Goal: Task Accomplishment & Management: Complete application form

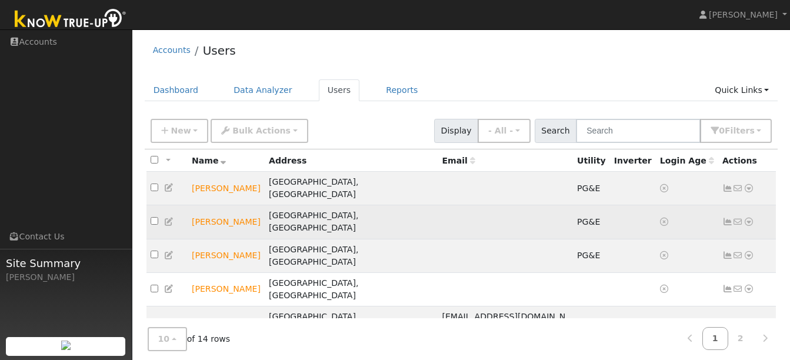
click at [745, 218] on icon at bounding box center [748, 222] width 11 height 8
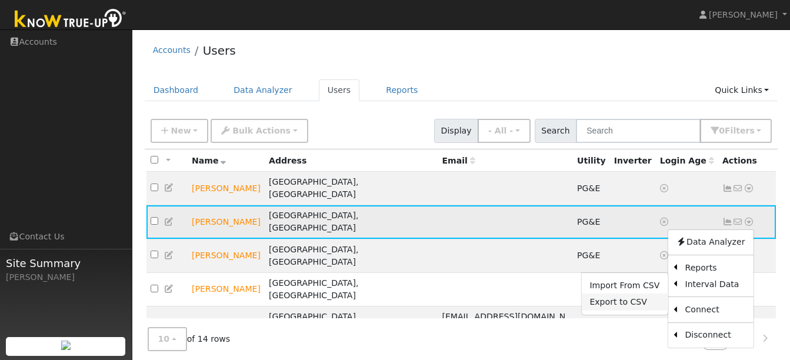
click at [642, 293] on link "Export to CSV" at bounding box center [624, 301] width 86 height 16
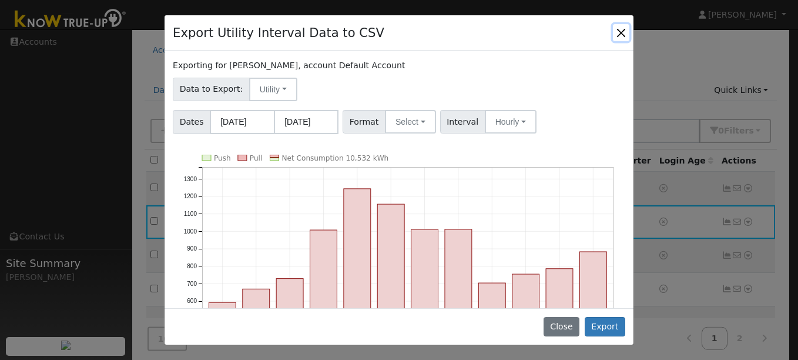
click at [624, 29] on button "Close" at bounding box center [621, 32] width 16 height 16
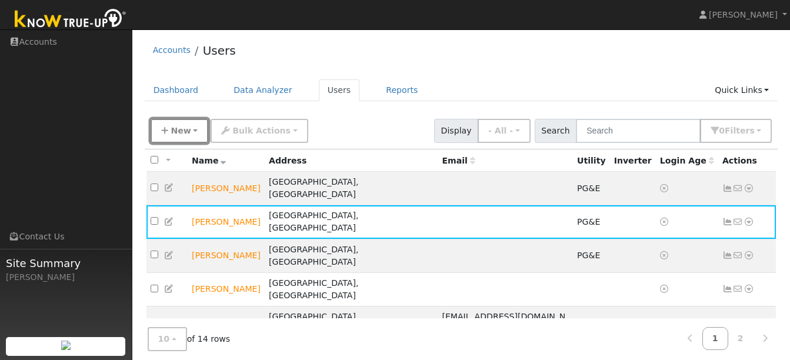
click at [189, 129] on button "New" at bounding box center [180, 131] width 58 height 24
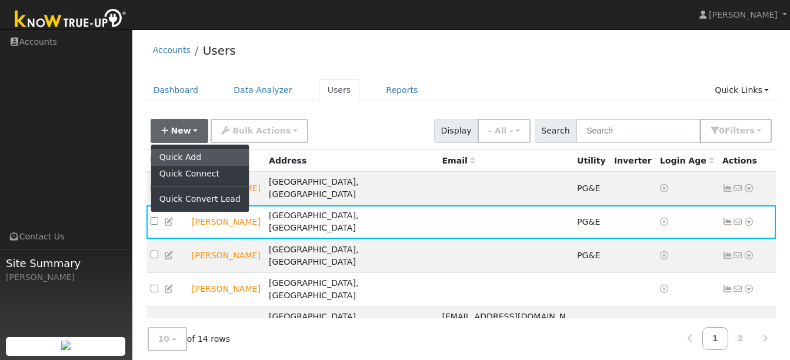
click at [190, 151] on link "Quick Add" at bounding box center [200, 157] width 98 height 16
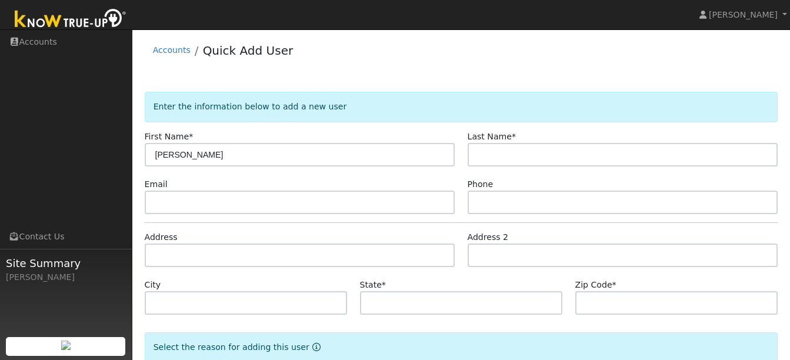
type input "[PERSON_NAME]"
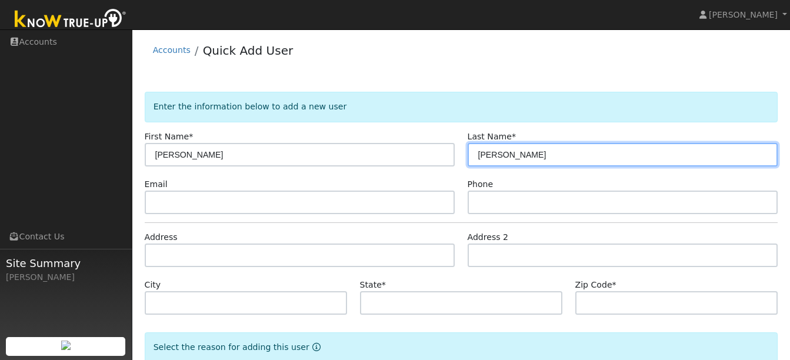
scroll to position [72, 0]
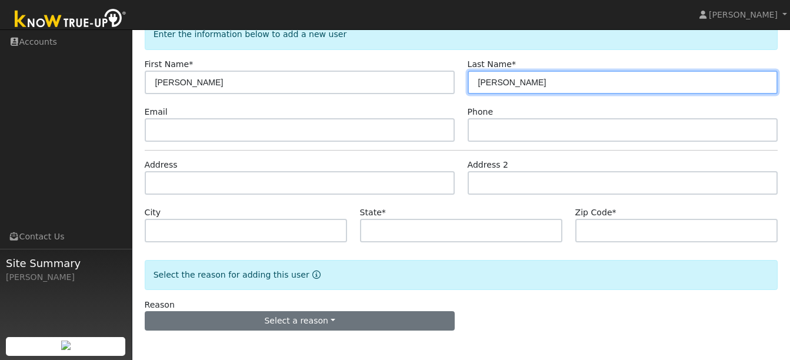
type input "Drexler"
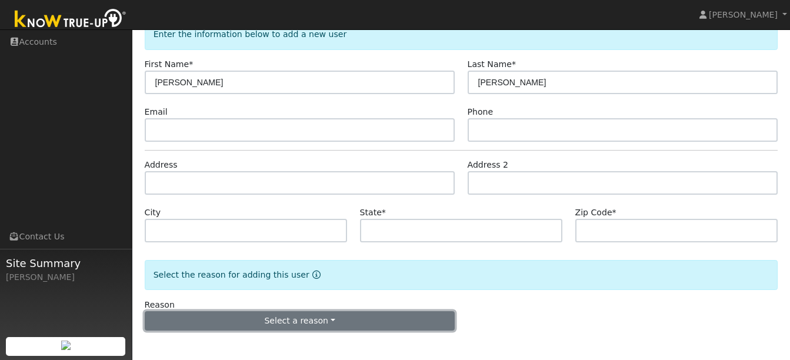
click at [265, 316] on button "Select a reason" at bounding box center [300, 321] width 310 height 20
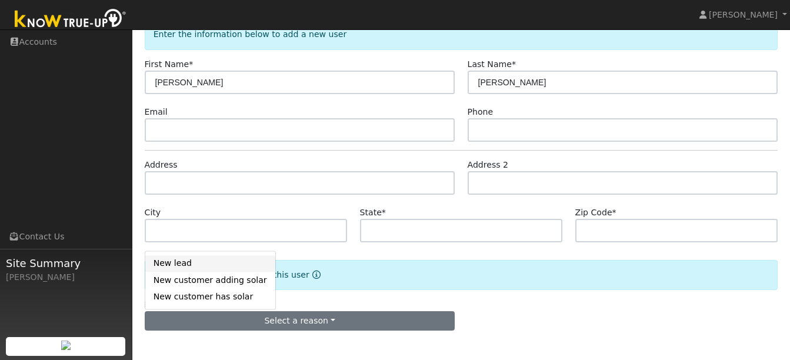
click at [205, 265] on link "New lead" at bounding box center [210, 263] width 130 height 16
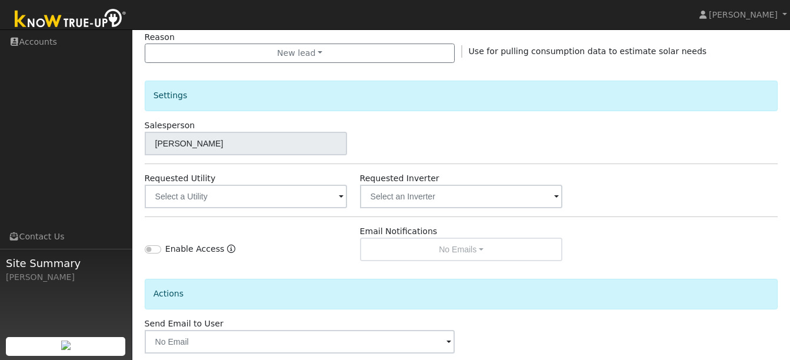
scroll to position [400, 0]
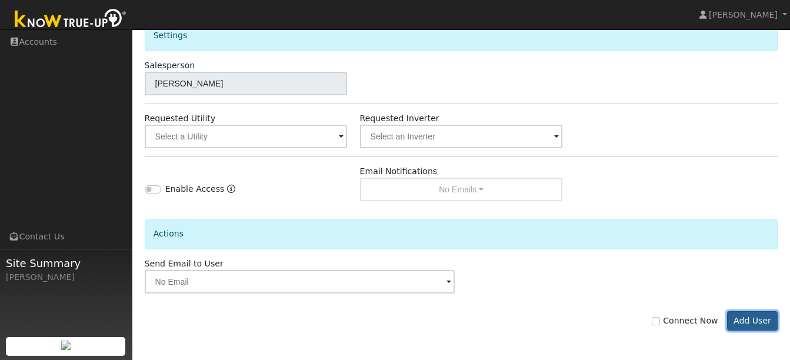
click at [751, 325] on button "Add User" at bounding box center [752, 321] width 51 height 20
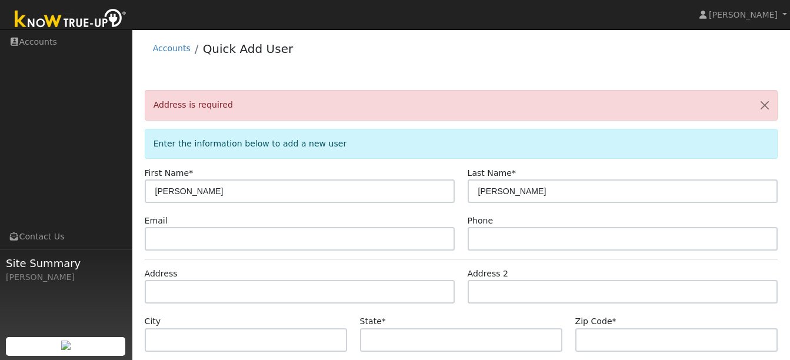
scroll to position [0, 0]
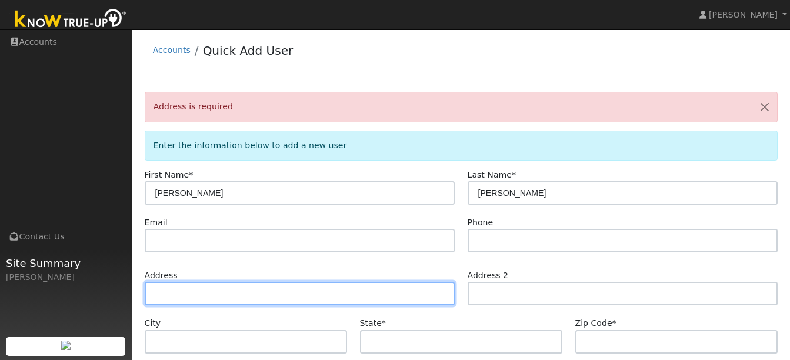
click at [224, 295] on input "text" at bounding box center [300, 294] width 310 height 24
type input "30 Paloma Avenue"
type input "San Francisco"
type input "CA"
type input "94127"
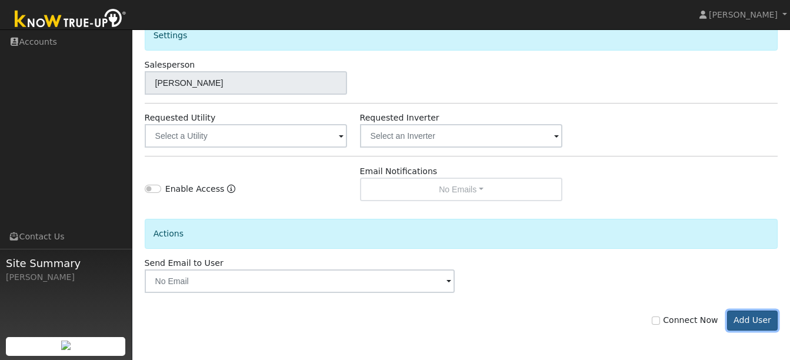
click at [761, 320] on button "Add User" at bounding box center [752, 320] width 51 height 20
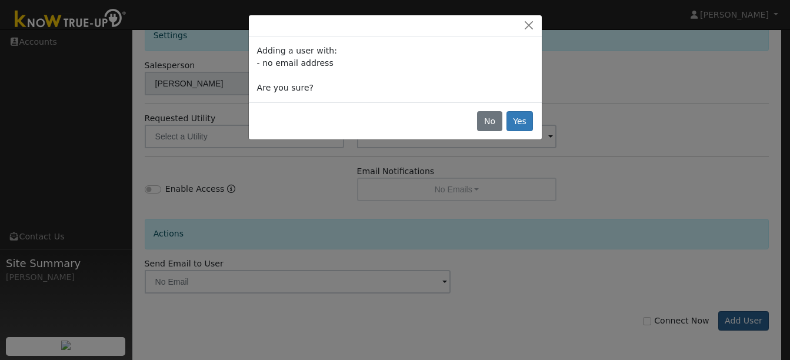
scroll to position [400, 0]
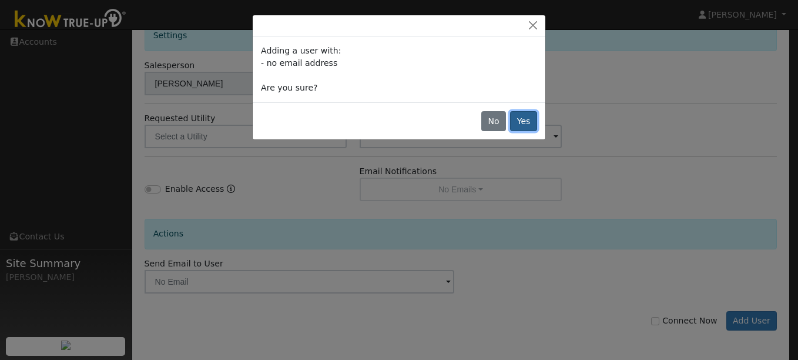
click at [525, 116] on button "Yes" at bounding box center [523, 121] width 27 height 20
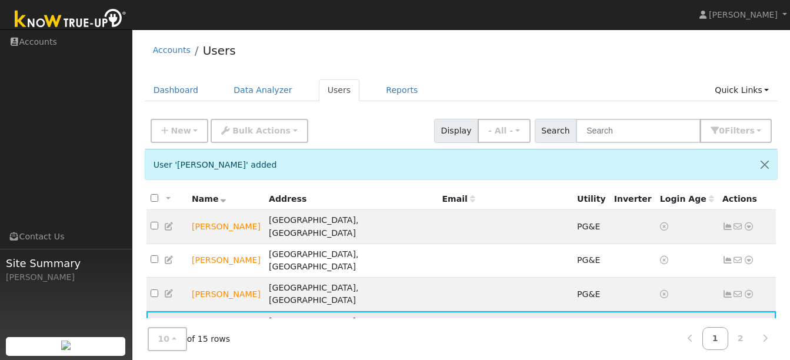
click at [168, 323] on icon at bounding box center [169, 327] width 11 height 8
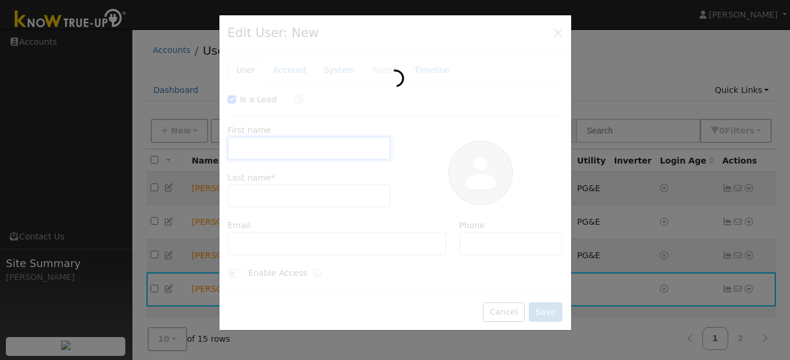
checkbox input "true"
type input "Julie"
type input "Drexler"
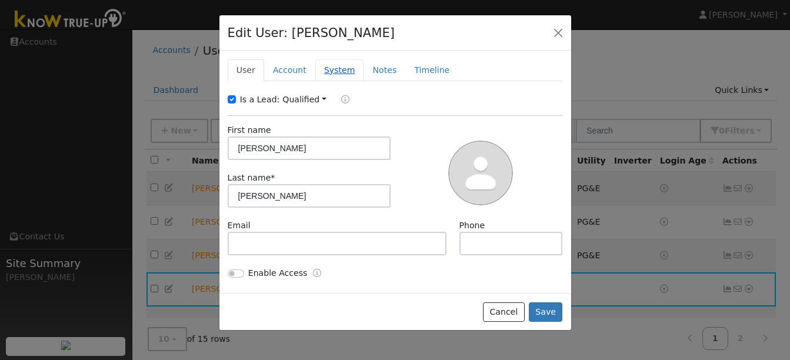
click at [337, 70] on link "System" at bounding box center [339, 70] width 49 height 22
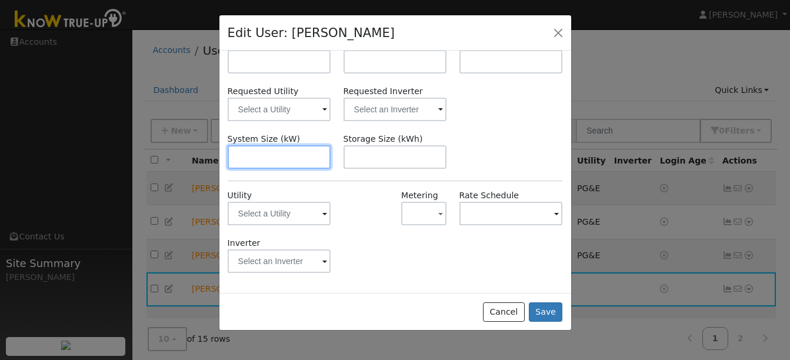
scroll to position [56, 0]
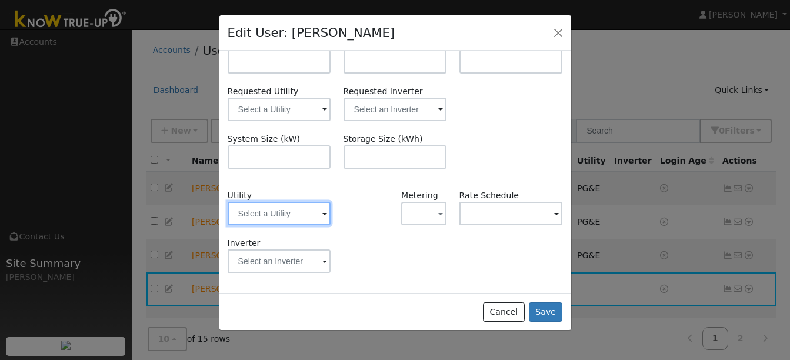
click at [288, 219] on input "text" at bounding box center [279, 214] width 103 height 24
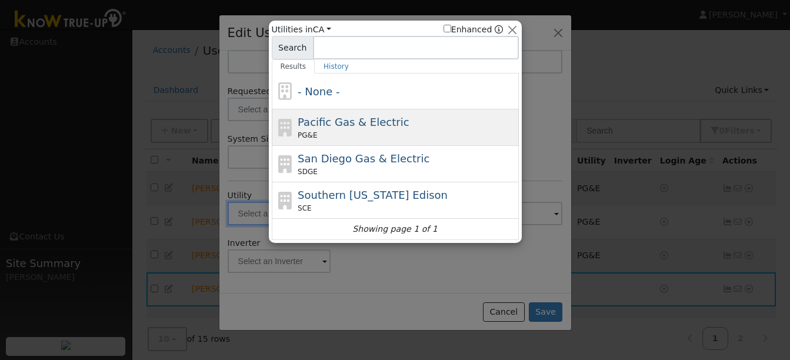
click at [362, 123] on span "Pacific Gas & Electric" at bounding box center [352, 122] width 111 height 12
type input "PG&E"
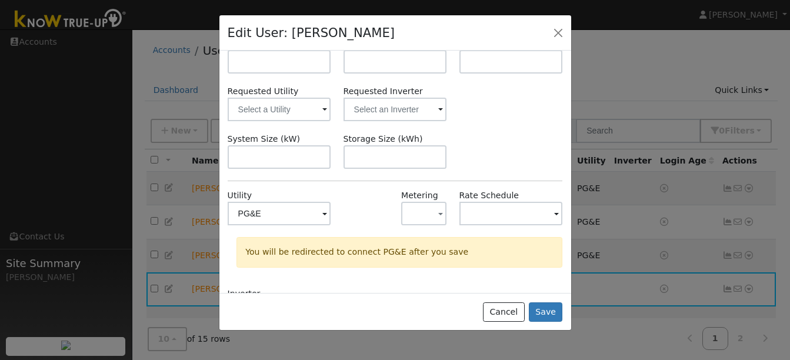
scroll to position [106, 0]
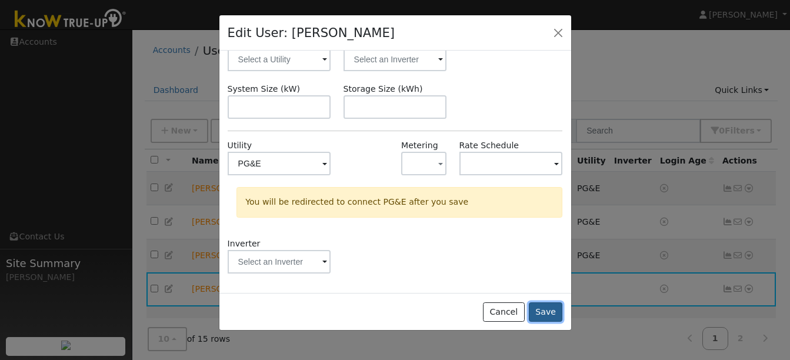
click at [547, 310] on button "Save" at bounding box center [546, 312] width 34 height 20
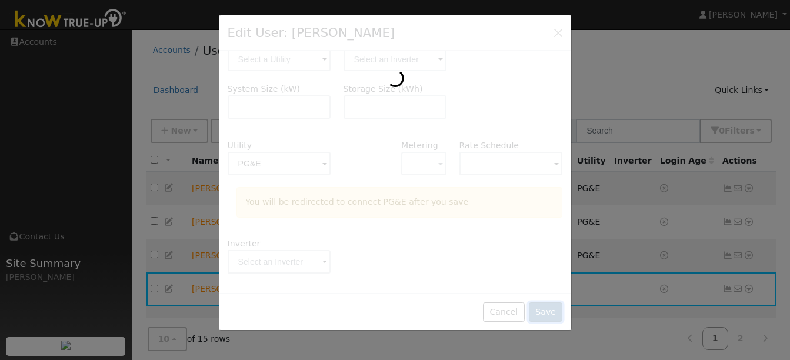
scroll to position [0, 0]
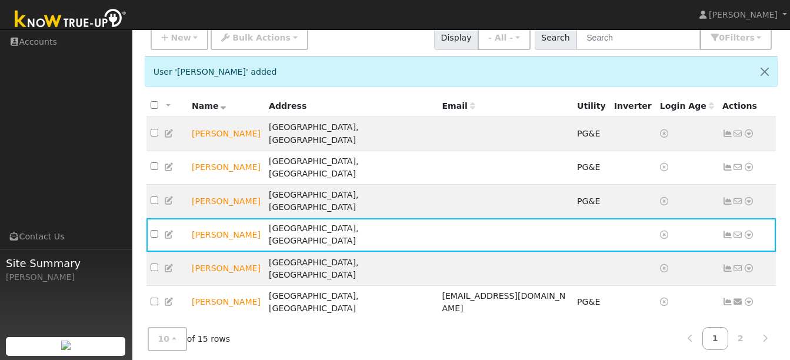
scroll to position [93, 0]
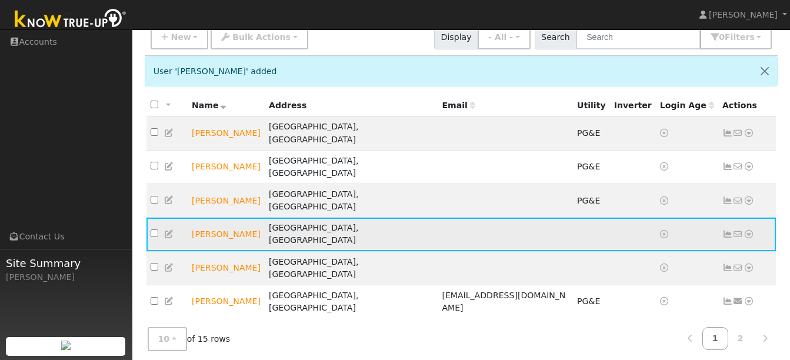
click at [168, 230] on icon at bounding box center [169, 234] width 11 height 8
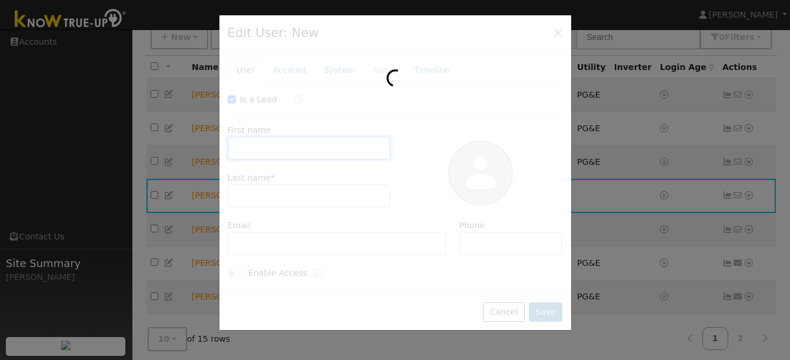
checkbox input "true"
type input "Julie"
type input "Drexler"
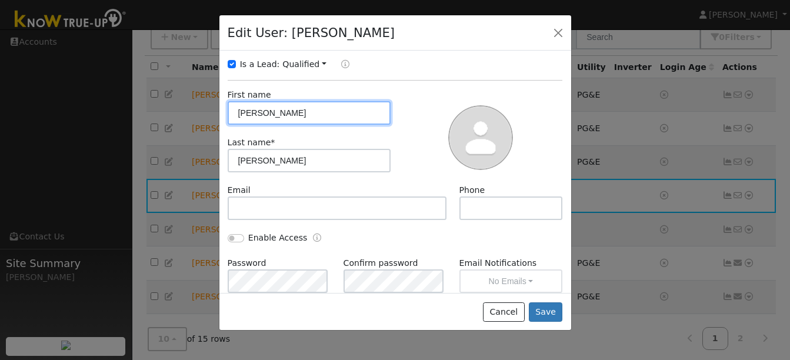
scroll to position [0, 0]
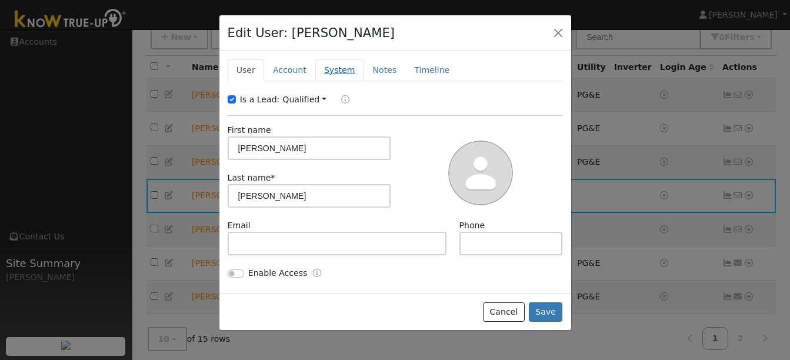
click at [330, 74] on link "System" at bounding box center [339, 70] width 49 height 22
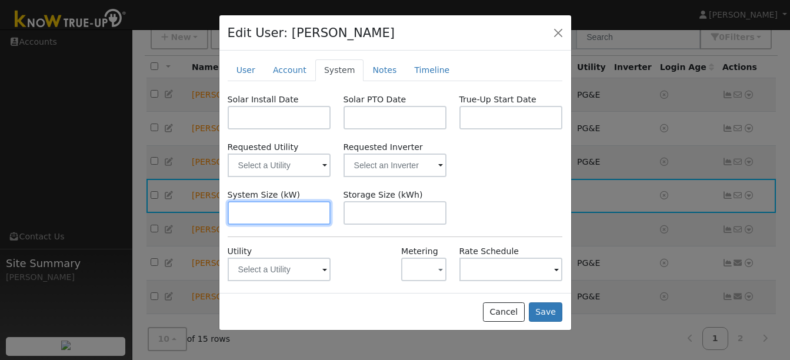
scroll to position [56, 0]
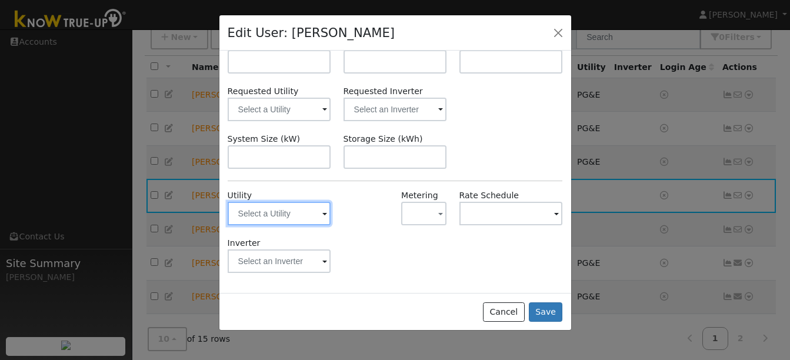
click at [313, 216] on input "text" at bounding box center [279, 214] width 103 height 24
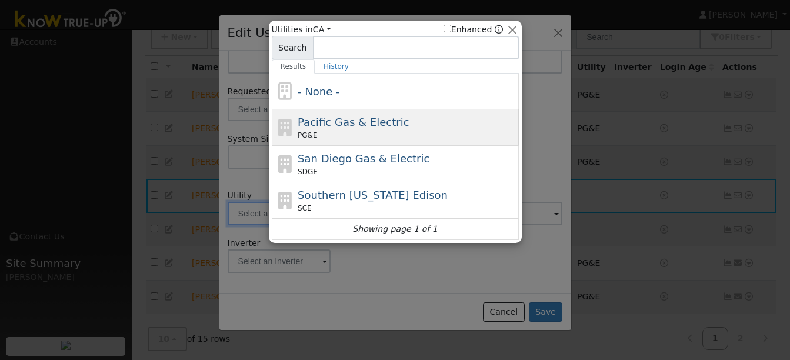
click at [364, 121] on span "Pacific Gas & Electric" at bounding box center [352, 122] width 111 height 12
type input "PG&E"
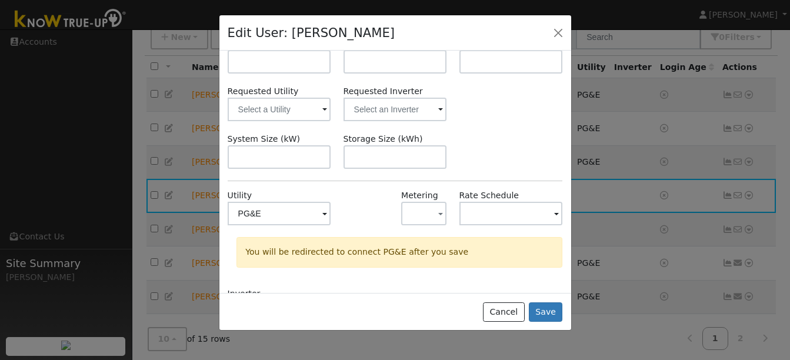
scroll to position [106, 0]
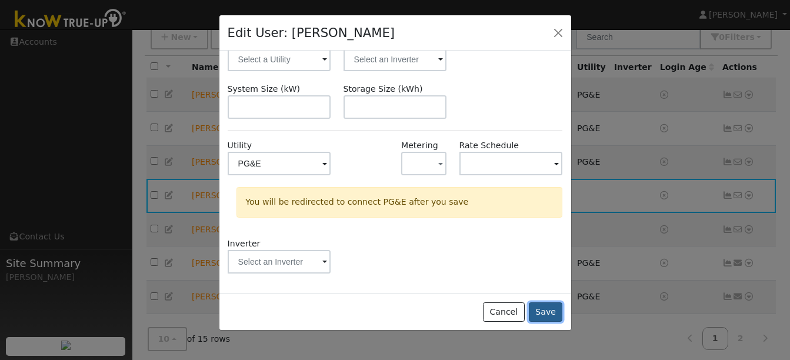
click at [546, 308] on button "Save" at bounding box center [546, 312] width 34 height 20
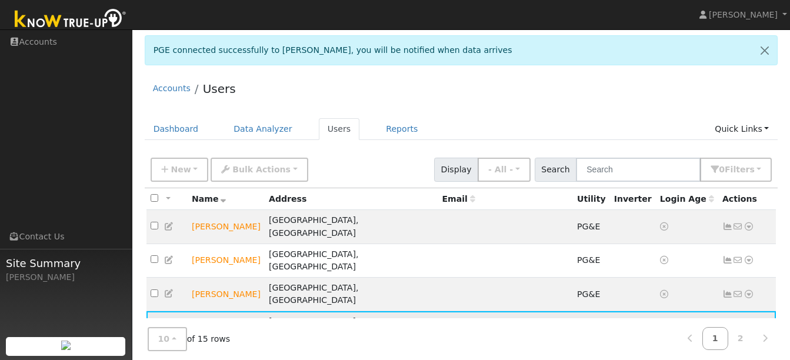
click at [747, 323] on icon at bounding box center [748, 327] width 11 height 8
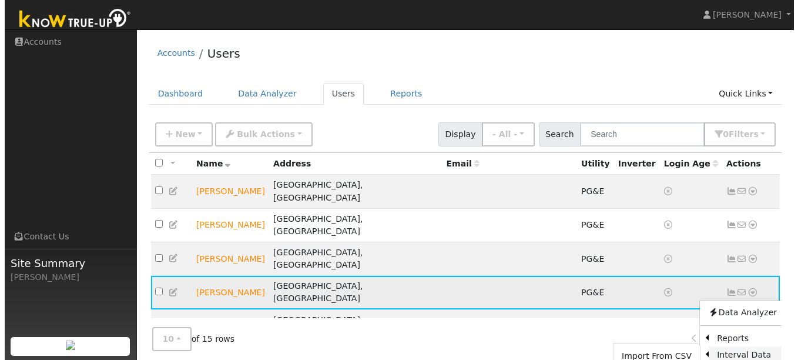
scroll to position [36, 0]
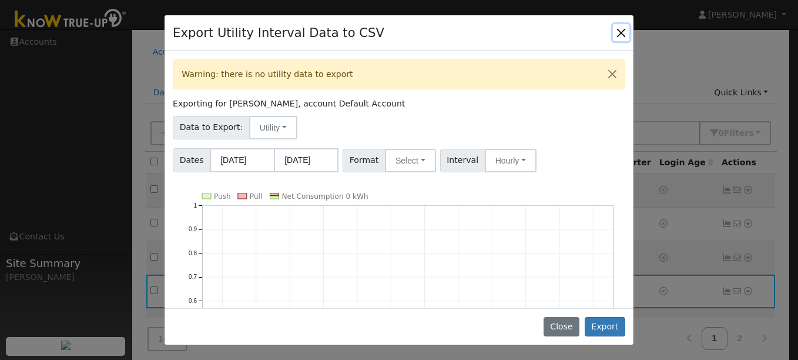
click at [624, 32] on button "Close" at bounding box center [621, 32] width 16 height 16
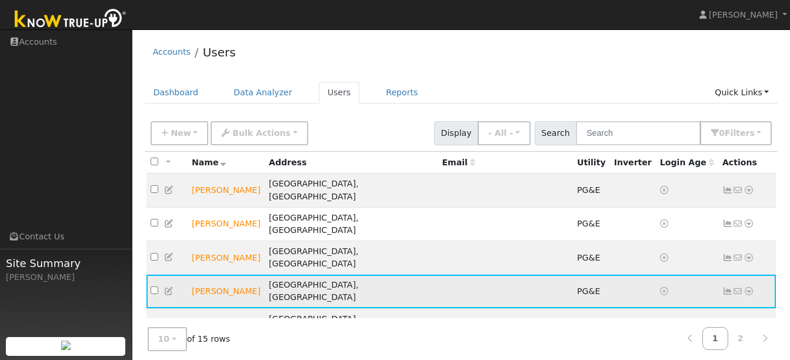
click at [747, 287] on icon at bounding box center [748, 291] width 11 height 8
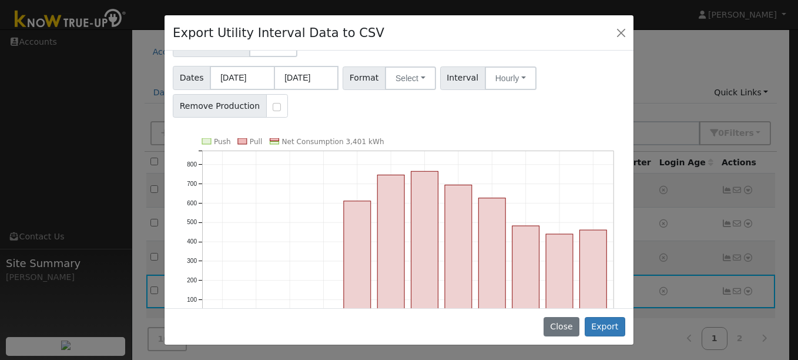
scroll to position [0, 0]
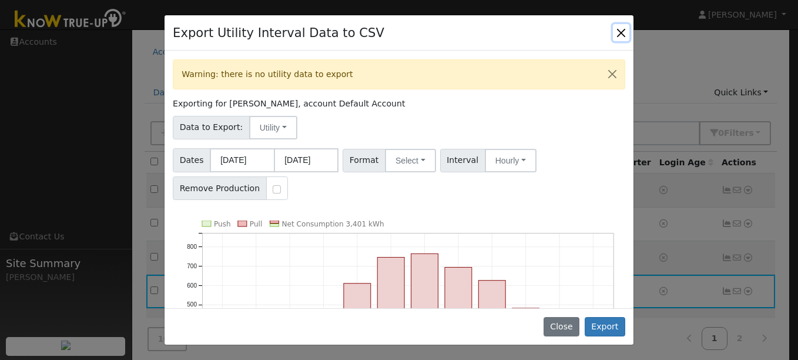
click at [619, 36] on button "Close" at bounding box center [621, 32] width 16 height 16
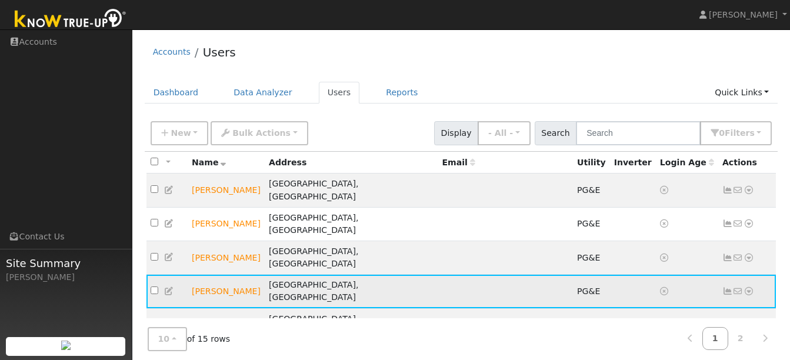
click at [753, 287] on icon at bounding box center [748, 291] width 11 height 8
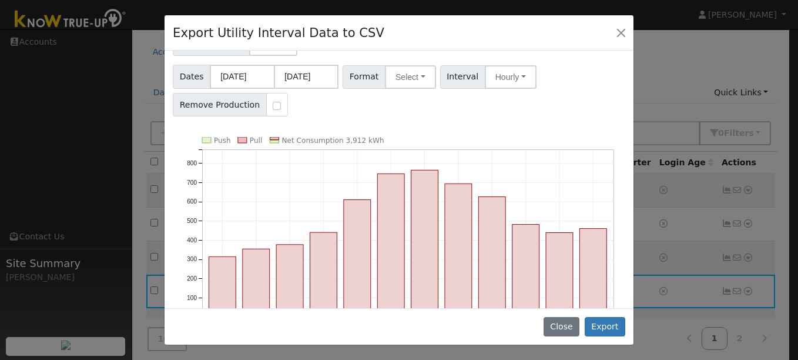
scroll to position [83, 0]
click at [414, 80] on button "Select" at bounding box center [410, 78] width 51 height 24
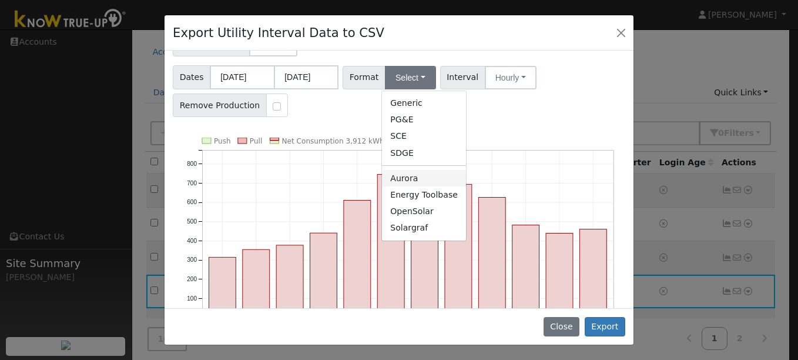
click at [407, 185] on link "Aurora" at bounding box center [424, 178] width 84 height 16
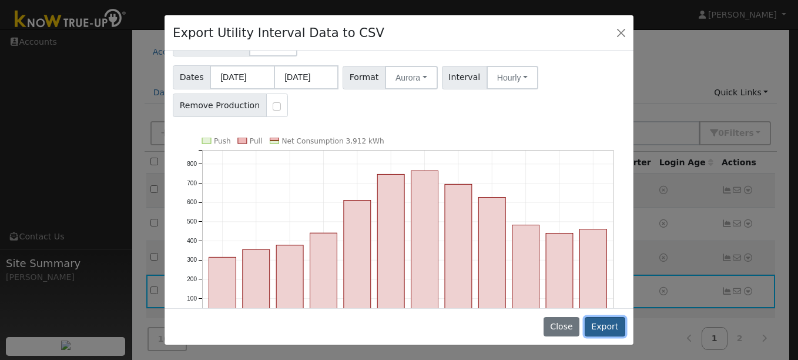
click at [606, 329] on button "Export" at bounding box center [605, 327] width 41 height 20
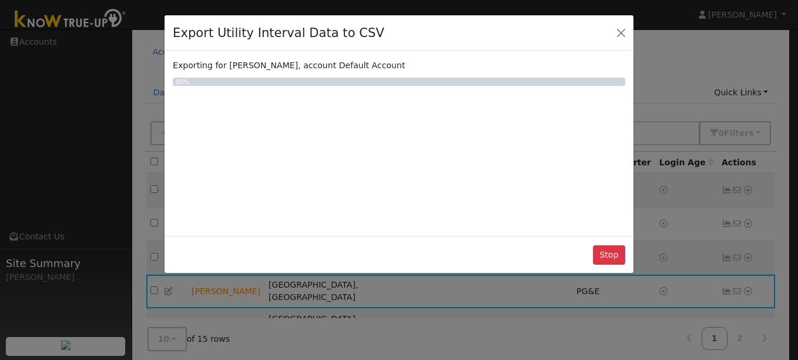
scroll to position [0, 0]
